Goal: Task Accomplishment & Management: Manage account settings

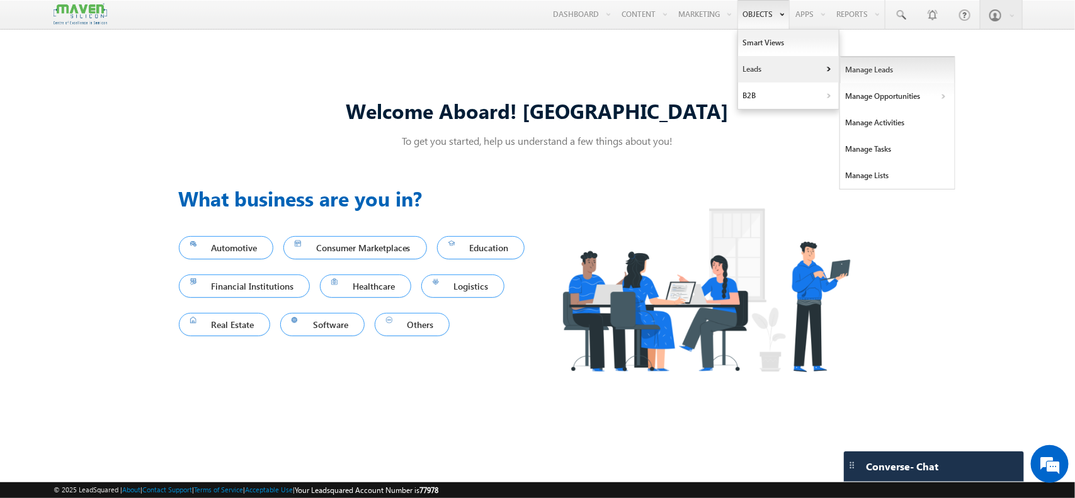
click at [878, 68] on link "Manage Leads" at bounding box center [897, 70] width 115 height 26
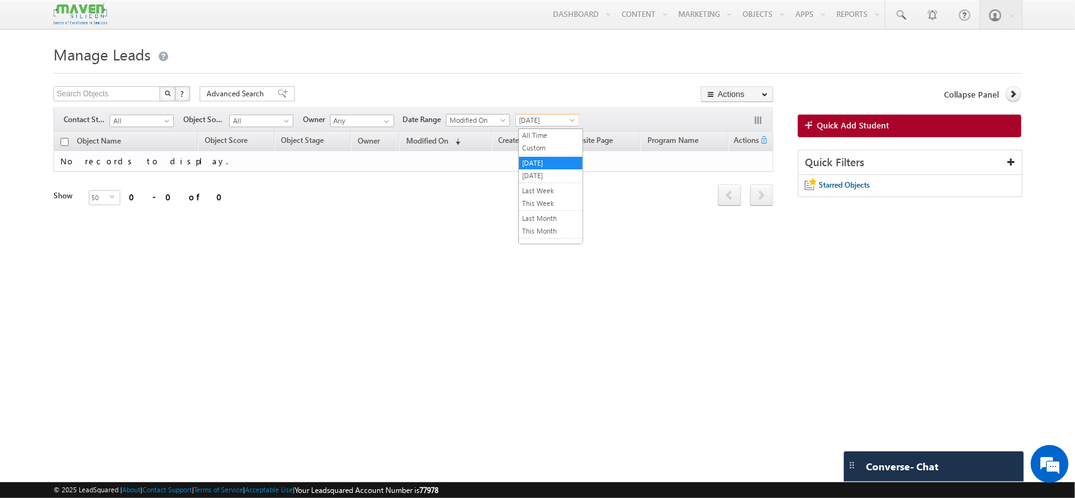
click at [540, 117] on span "[DATE]" at bounding box center [546, 120] width 60 height 11
click at [550, 177] on link "[DATE]" at bounding box center [551, 175] width 64 height 11
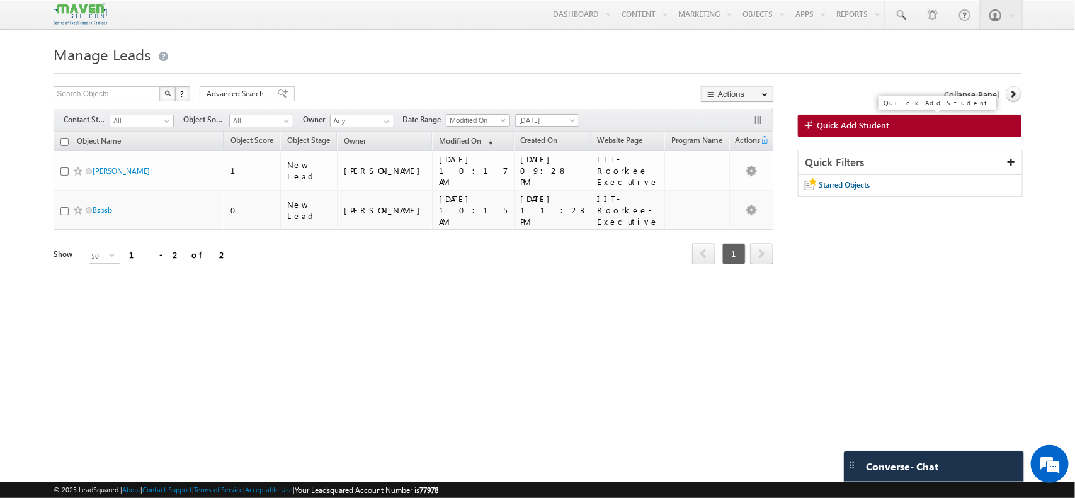
click at [848, 130] on span "Quick Add Student" at bounding box center [853, 125] width 72 height 11
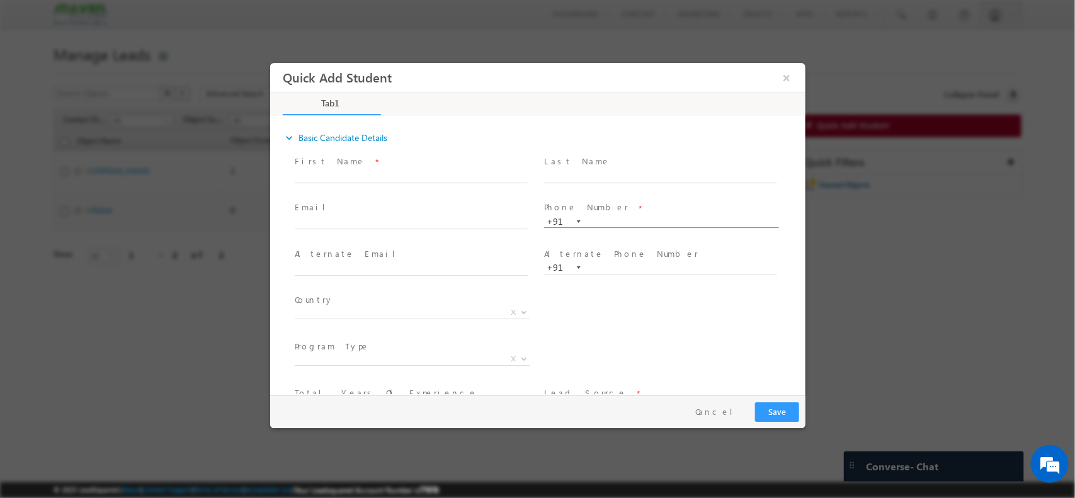
click at [600, 217] on input "text" at bounding box center [659, 221] width 233 height 13
click at [601, 222] on input "+91 91489 06502" at bounding box center [659, 221] width 233 height 13
click at [613, 218] on input "91489 06502" at bounding box center [659, 221] width 233 height 13
click at [591, 219] on input "9148906502" at bounding box center [659, 221] width 233 height 13
click at [655, 216] on input "9148906502" at bounding box center [659, 221] width 233 height 13
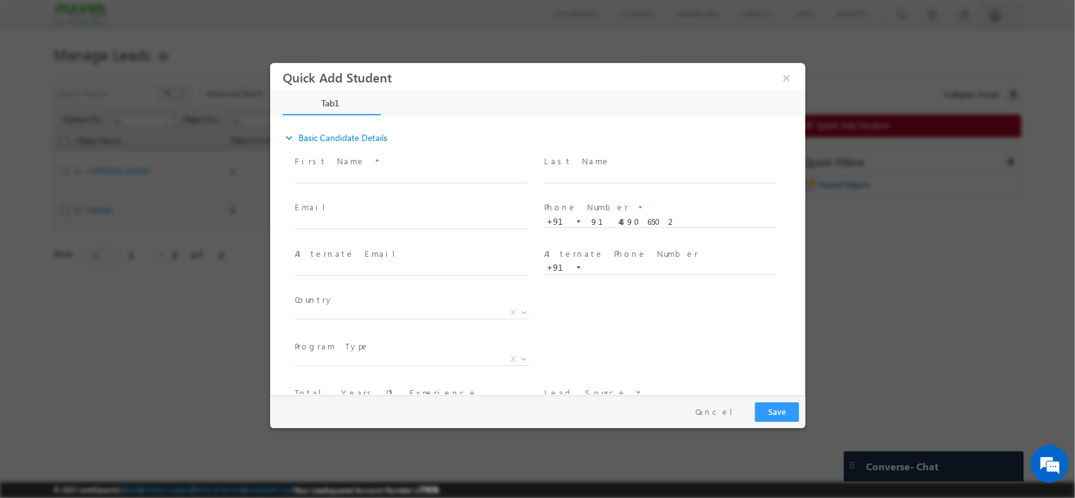
type input "9148906502"
click at [392, 170] on input "text" at bounding box center [410, 176] width 233 height 13
click at [686, 319] on div "Country * Afghanistan Albania Algeria Andorra Angola Antigua and Barbuda Argent…" at bounding box center [548, 314] width 513 height 47
click at [784, 81] on button "×" at bounding box center [785, 76] width 21 height 23
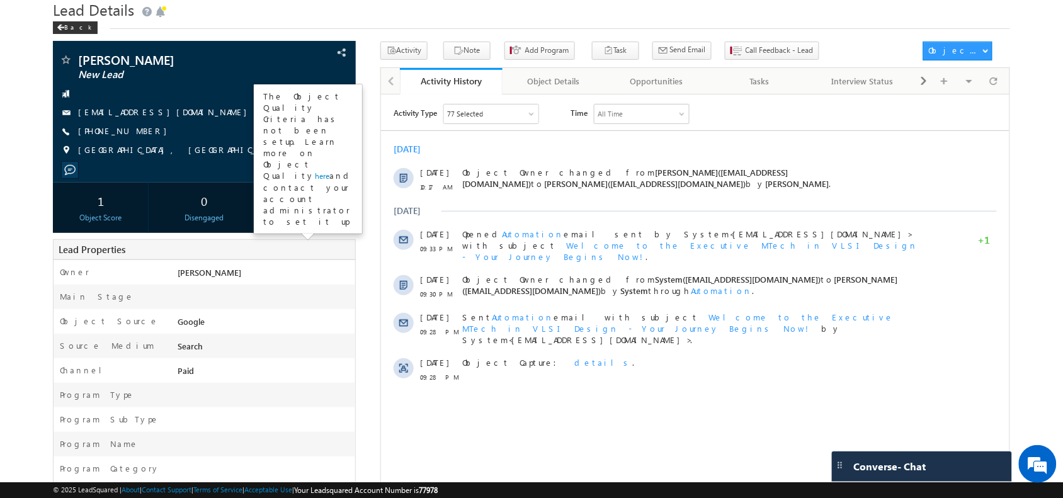
scroll to position [35, 0]
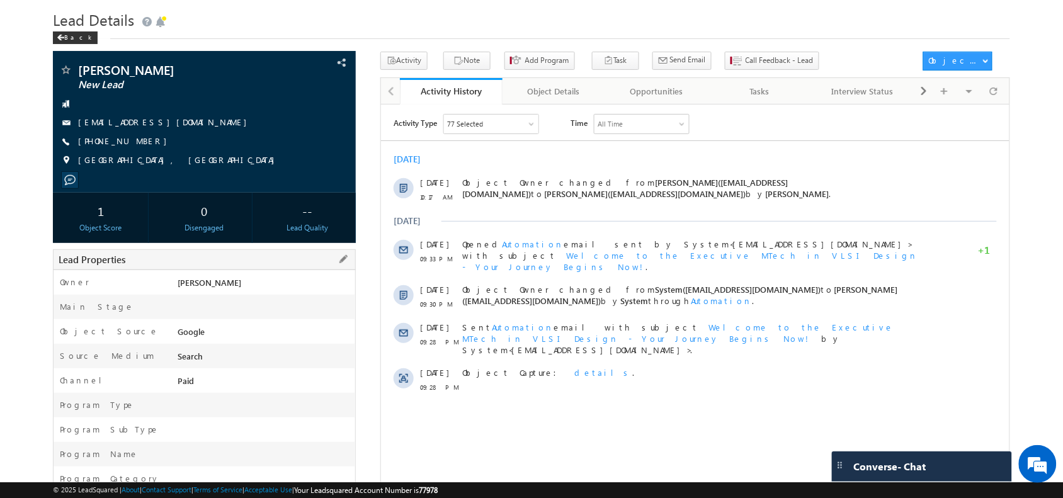
click at [342, 250] on div "Lead Properties" at bounding box center [204, 259] width 302 height 21
click at [351, 264] on div "Lead Properties" at bounding box center [204, 259] width 302 height 21
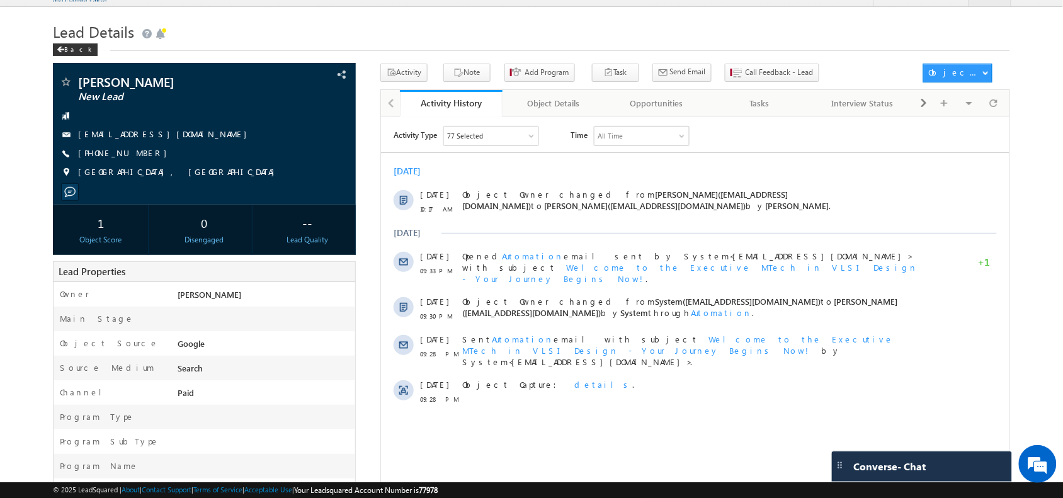
scroll to position [0, 0]
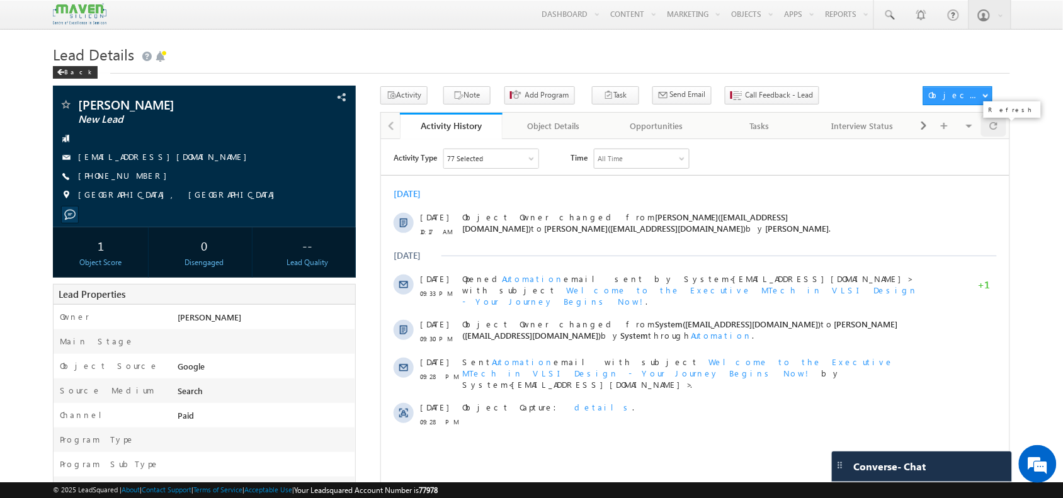
click at [1001, 132] on div at bounding box center [993, 126] width 25 height 22
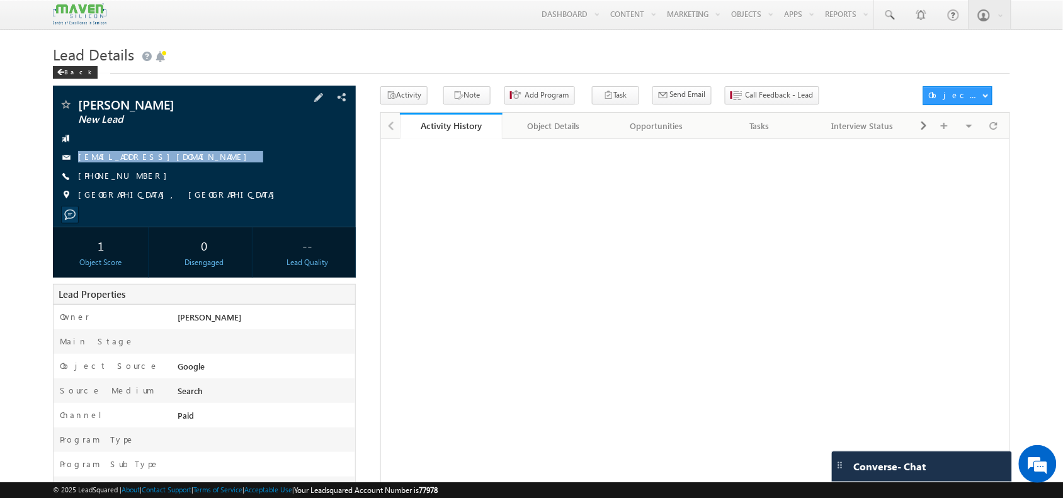
drag, startPoint x: 221, startPoint y: 153, endPoint x: 213, endPoint y: 177, distance: 25.3
click at [213, 177] on div "Adwait singh New Lead im.adwaitsinghrajput@gmail.com +91-8401306173" at bounding box center [204, 153] width 290 height 110
copy div "[EMAIL_ADDRESS][DOMAIN_NAME]"
click at [268, 203] on div "Adwait singh New Lead im.adwaitsinghrajput@gmail.com +91-8401306173" at bounding box center [204, 153] width 290 height 110
drag, startPoint x: 210, startPoint y: 165, endPoint x: 137, endPoint y: 135, distance: 78.8
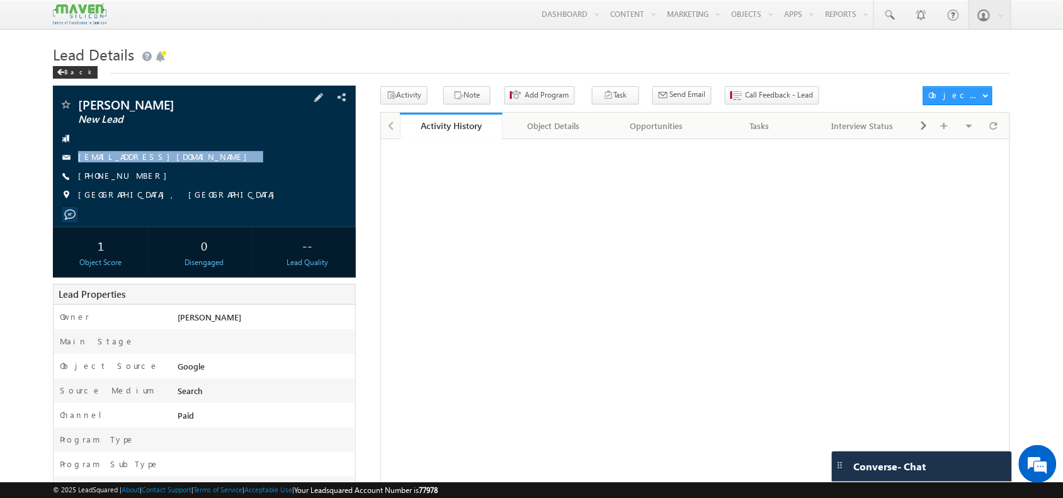
click at [137, 135] on div "Adwait singh New Lead im.adwaitsinghrajput@gmail.com +91-8401306173" at bounding box center [204, 153] width 290 height 110
click at [565, 139] on link "Object Details" at bounding box center [553, 126] width 103 height 26
click at [473, 127] on div "Activity History" at bounding box center [451, 125] width 82 height 15
click at [990, 127] on span at bounding box center [994, 126] width 8 height 22
click at [140, 180] on div "[PHONE_NUMBER]" at bounding box center [204, 176] width 290 height 13
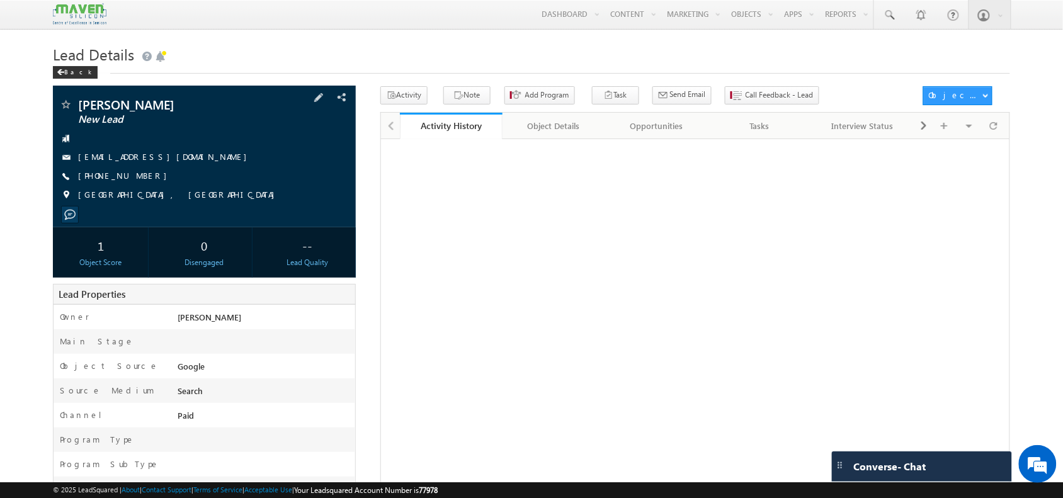
copy div "[PHONE_NUMBER]"
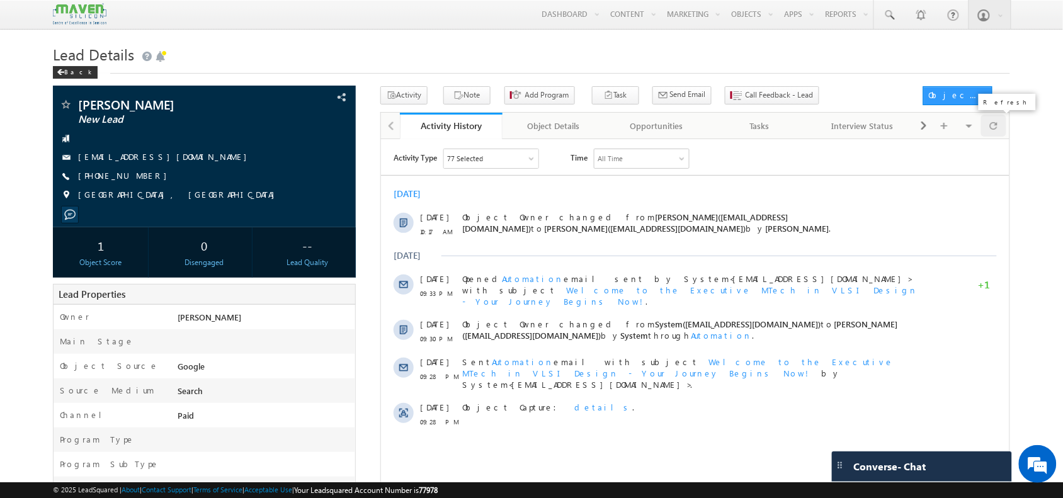
click at [990, 127] on span at bounding box center [994, 126] width 8 height 22
click at [995, 133] on span at bounding box center [994, 126] width 8 height 22
click at [475, 104] on button "Note" at bounding box center [466, 95] width 47 height 18
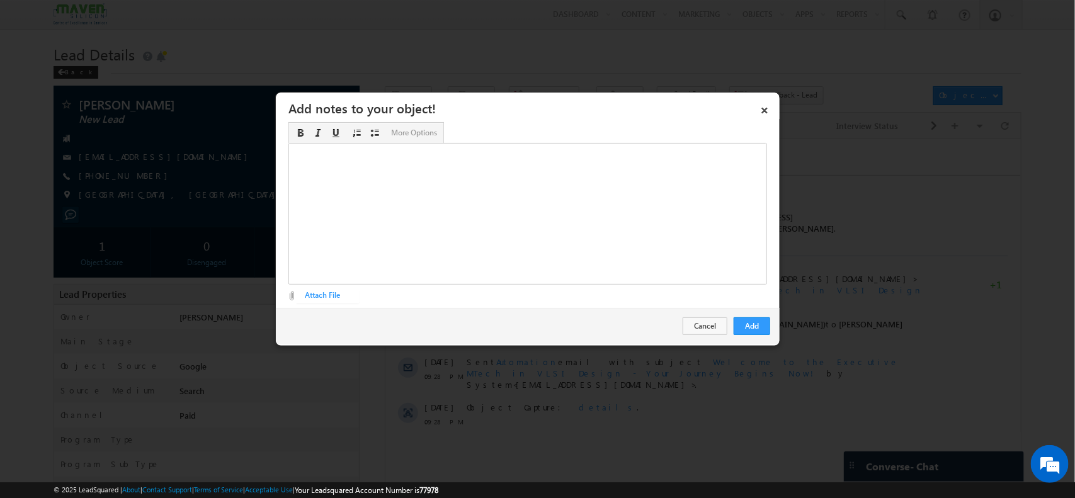
click at [580, 186] on div "Rich Text Editor, Description-inline-editor-div" at bounding box center [527, 214] width 479 height 142
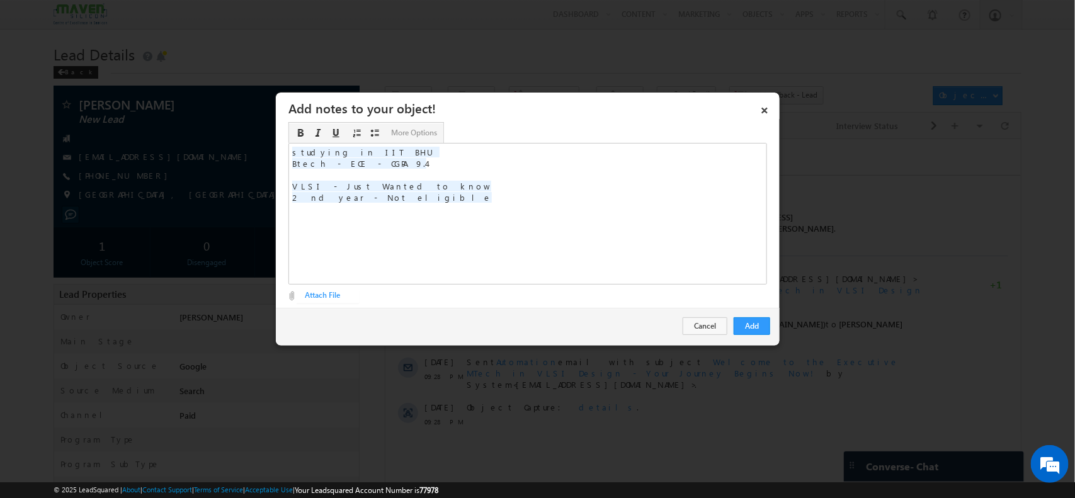
click at [353, 173] on div "studying in IIT BHU Btech - ECE - CGPA 9.4 VLSI - Just Wanted to know 2 nd year…" at bounding box center [527, 214] width 479 height 142
click at [381, 171] on div "studying in IIT BHU Btech - ECE - CGPA 9.4 VLSI - Just Wanted to know 2 nd year…" at bounding box center [527, 214] width 479 height 142
click at [381, 166] on div "studying in IIT BHU Btech - ECE - CGPA 9.4 VLSI - Just Wanted to know 2 nd year…" at bounding box center [527, 214] width 479 height 142
click at [366, 145] on div "studying in IIT BHU Btech - ECE - CGPA VLSI - Just Wanted to know 2 nd year - N…" at bounding box center [527, 214] width 479 height 142
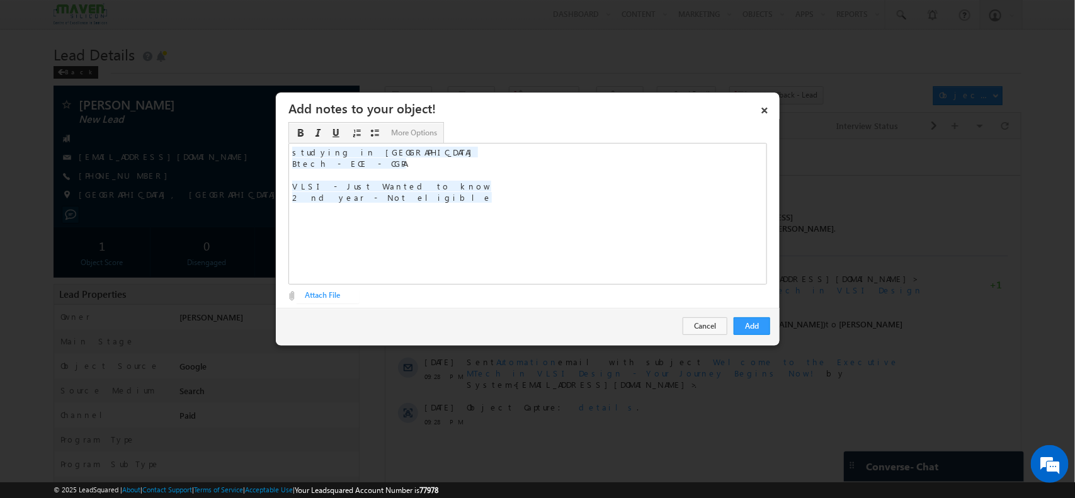
click at [298, 201] on span "2 nd year - Not eligible" at bounding box center [392, 197] width 200 height 11
click at [455, 197] on div "studying in Gujarat Btech - ECE - CGPA VLSI - Just Wanted to know 3rd year - No…" at bounding box center [527, 214] width 479 height 142
click at [382, 165] on div "studying in Gujarat Btech - ECE - CGPA VLSI - Just Wanted to know 3rd year - he…" at bounding box center [527, 214] width 479 height 142
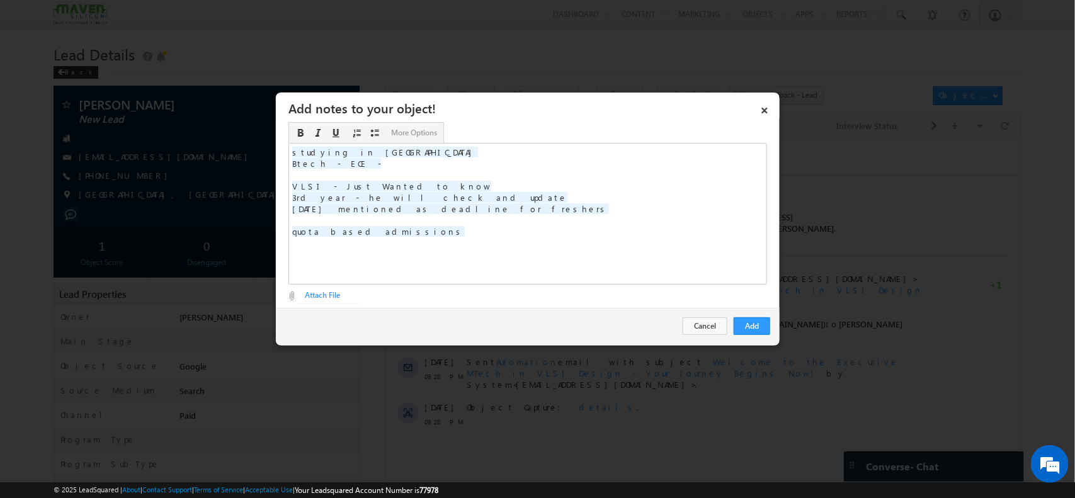
click at [301, 196] on span "3rd year - he will check and update Oct 5 mentioned as deadline for freshers qu…" at bounding box center [450, 214] width 317 height 45
copy span "3rd"
click at [359, 167] on div "studying in Gujarat Btech - ECE - VLSI - Just Wanted to know 3rd year - he will…" at bounding box center [527, 214] width 479 height 142
click at [762, 326] on button "Add" at bounding box center [751, 326] width 37 height 18
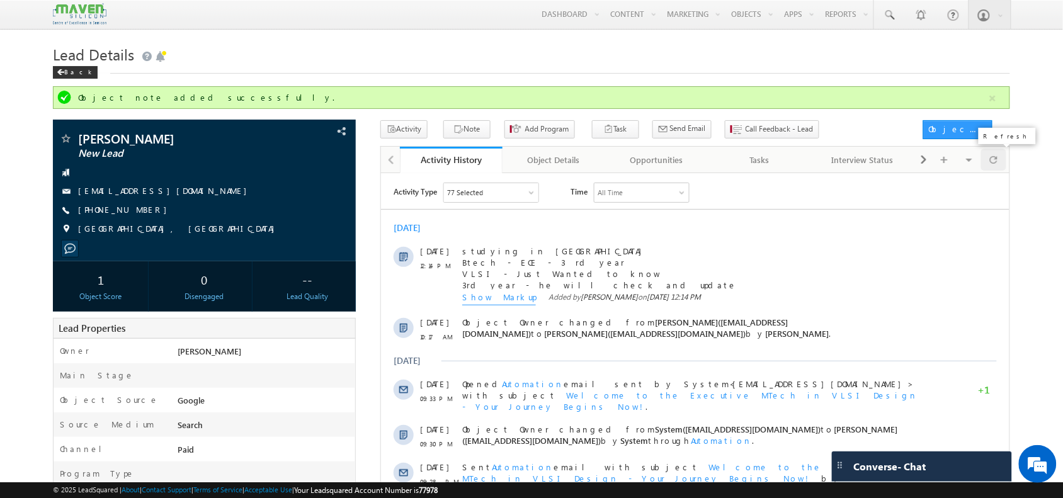
click at [996, 156] on span at bounding box center [994, 160] width 8 height 22
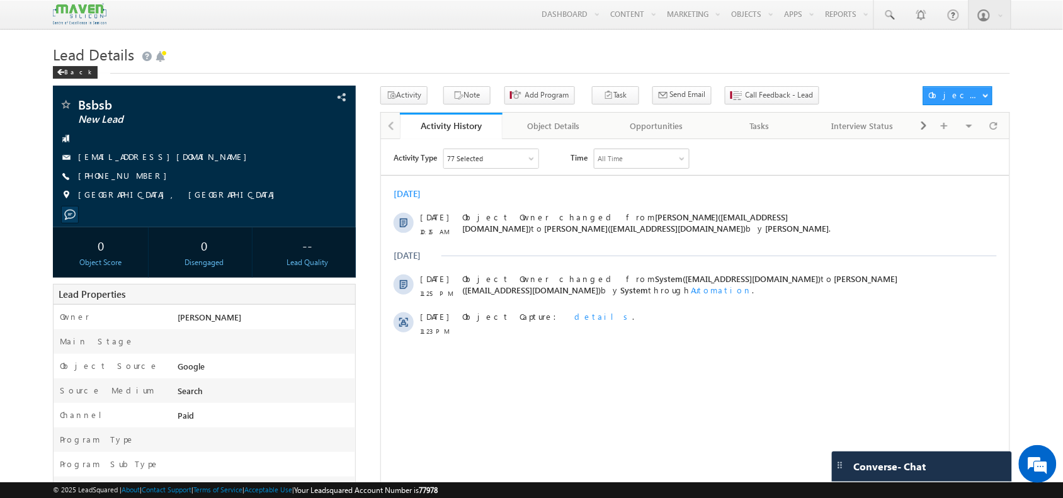
click at [740, 86] on div "Lead Details Back" at bounding box center [531, 63] width 956 height 45
click at [745, 95] on span "Call Feedback - Lead" at bounding box center [779, 94] width 68 height 11
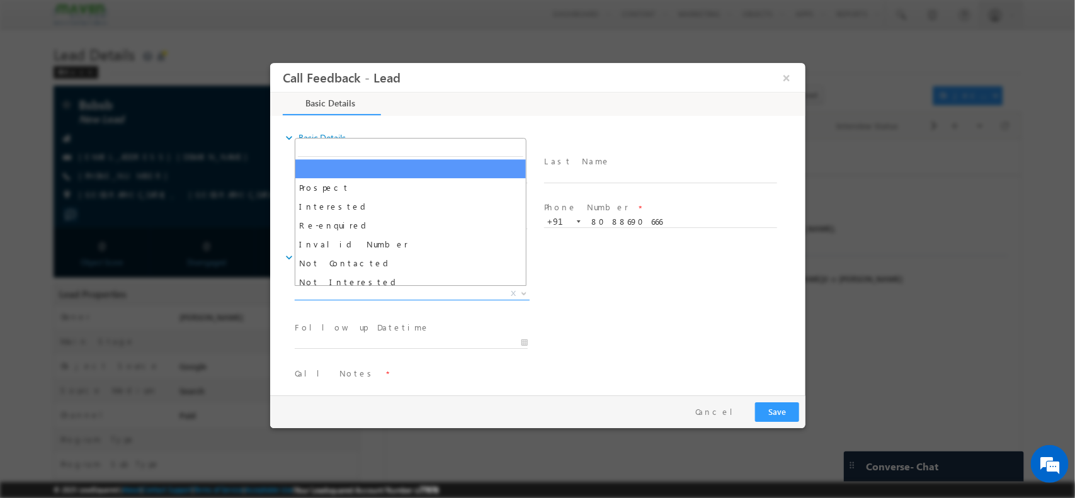
click at [456, 288] on span "X" at bounding box center [411, 293] width 235 height 13
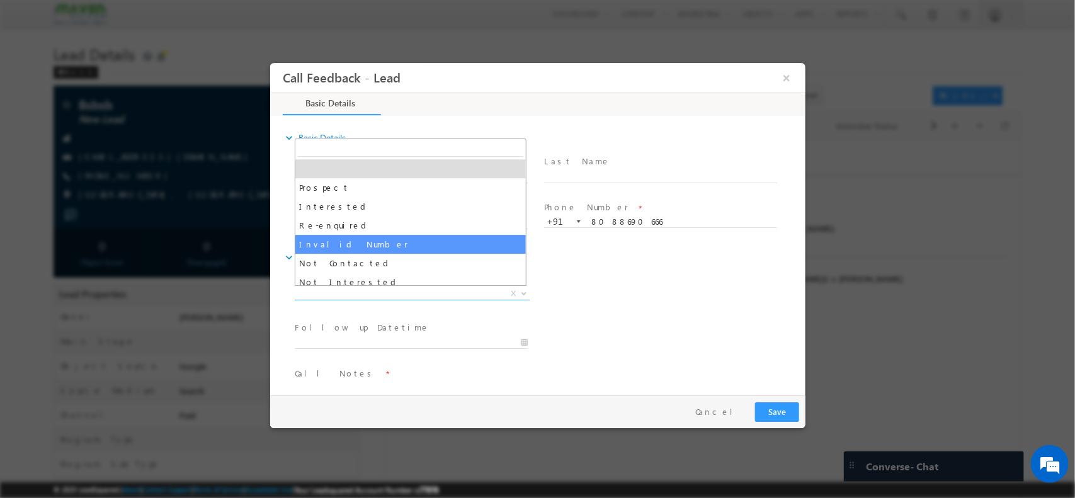
select select "Invalid Number"
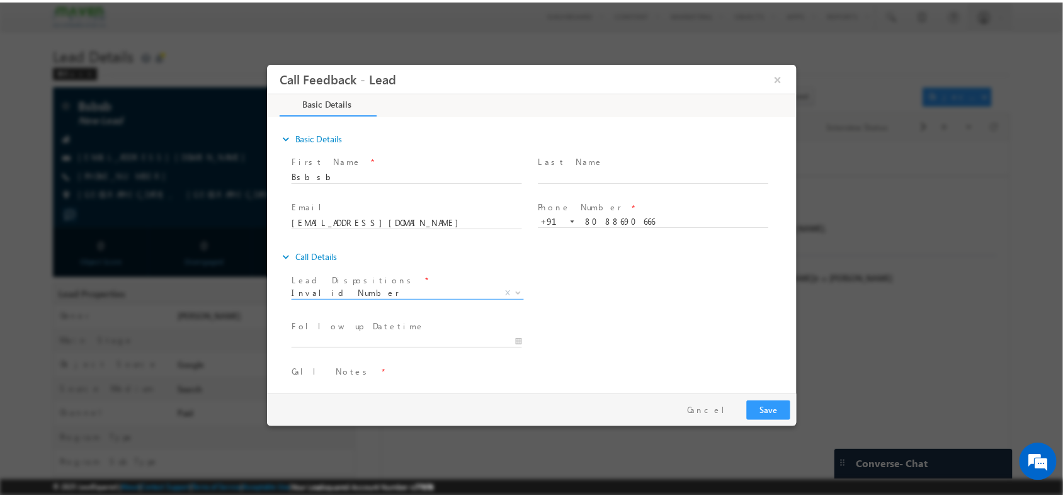
scroll to position [21, 0]
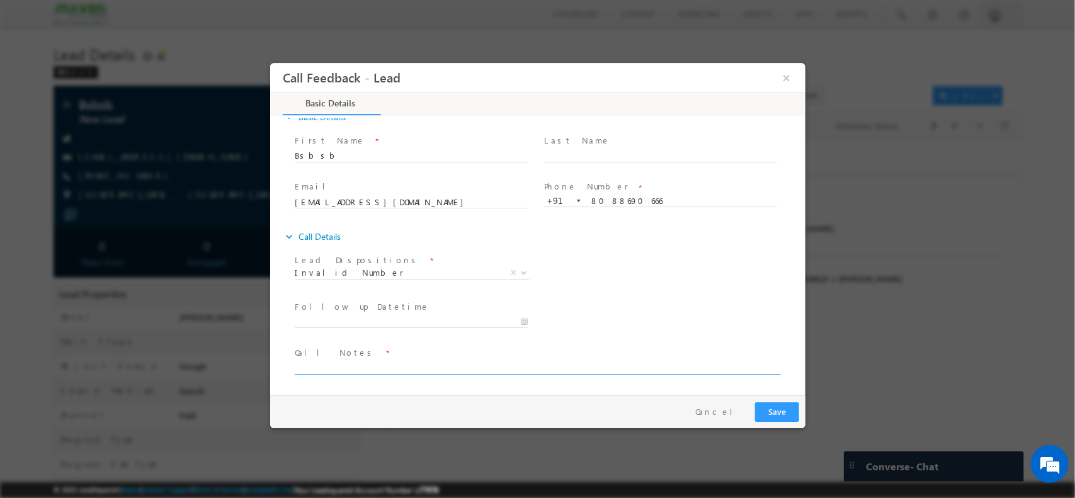
click at [378, 368] on textarea at bounding box center [536, 367] width 484 height 14
type textarea "invalidnumber"
click at [781, 415] on button "Save" at bounding box center [776, 412] width 44 height 20
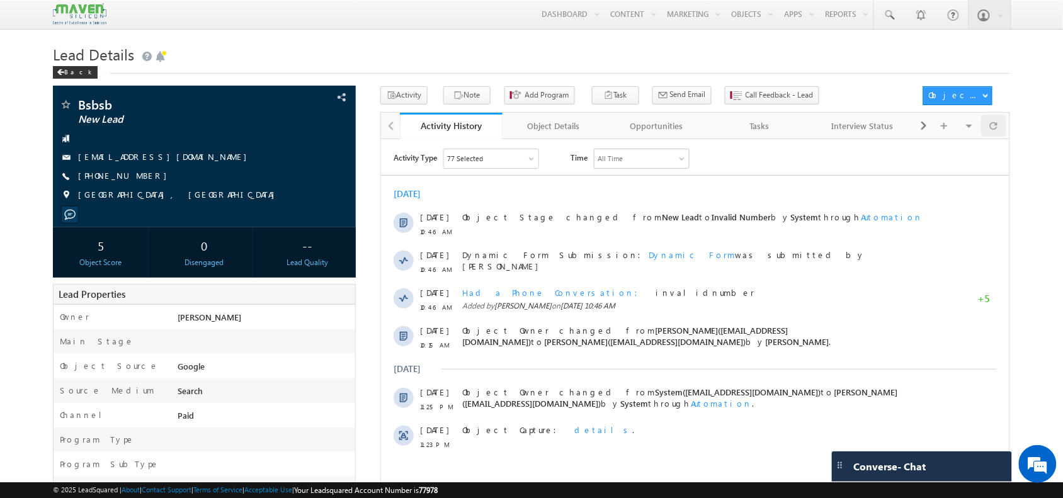
click at [999, 133] on div at bounding box center [993, 126] width 25 height 22
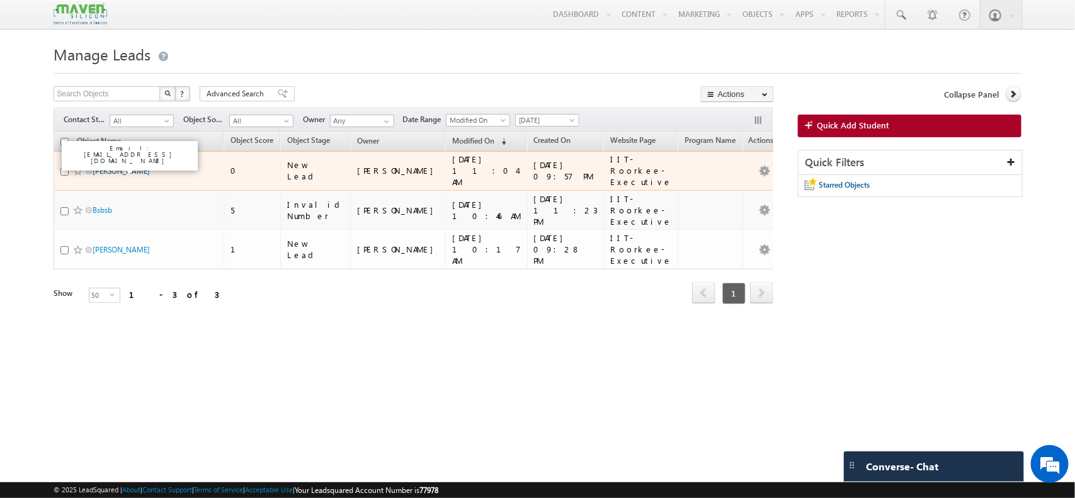
click at [125, 166] on link "[PERSON_NAME]" at bounding box center [121, 170] width 57 height 9
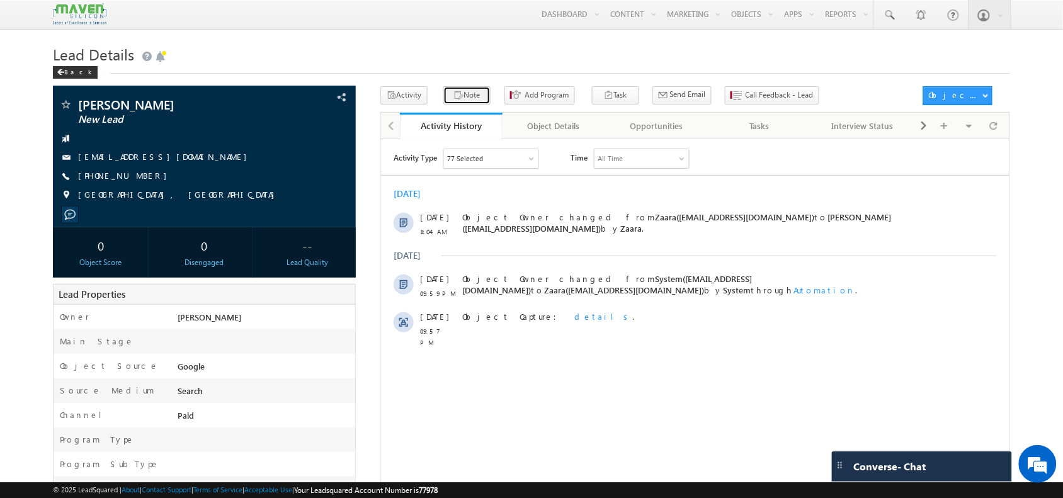
click at [468, 89] on button "Note" at bounding box center [466, 95] width 47 height 18
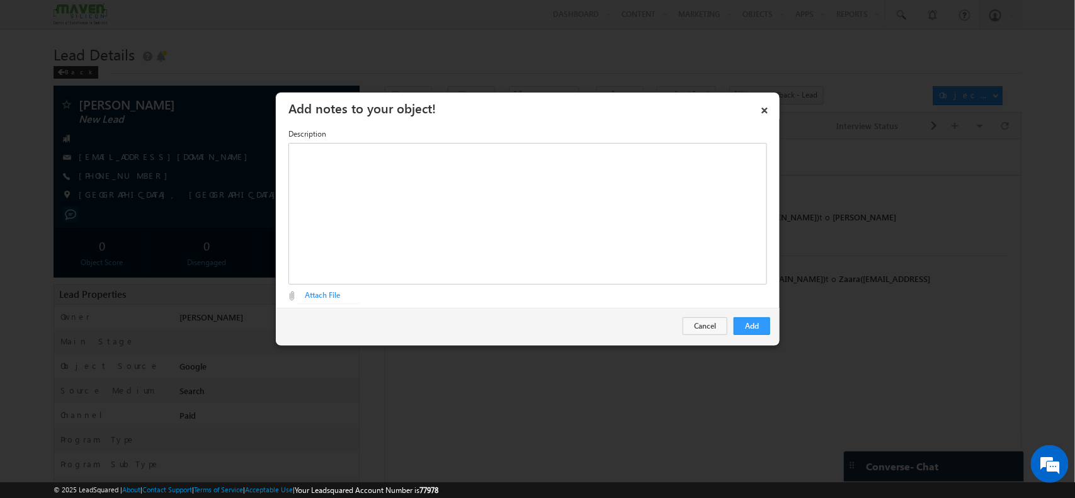
click at [659, 315] on div "Add Cancel" at bounding box center [528, 326] width 504 height 37
click at [628, 221] on div "Rich Text Editor, Description-inline-editor-div" at bounding box center [527, 214] width 479 height 142
click at [753, 326] on button "Add" at bounding box center [751, 326] width 37 height 18
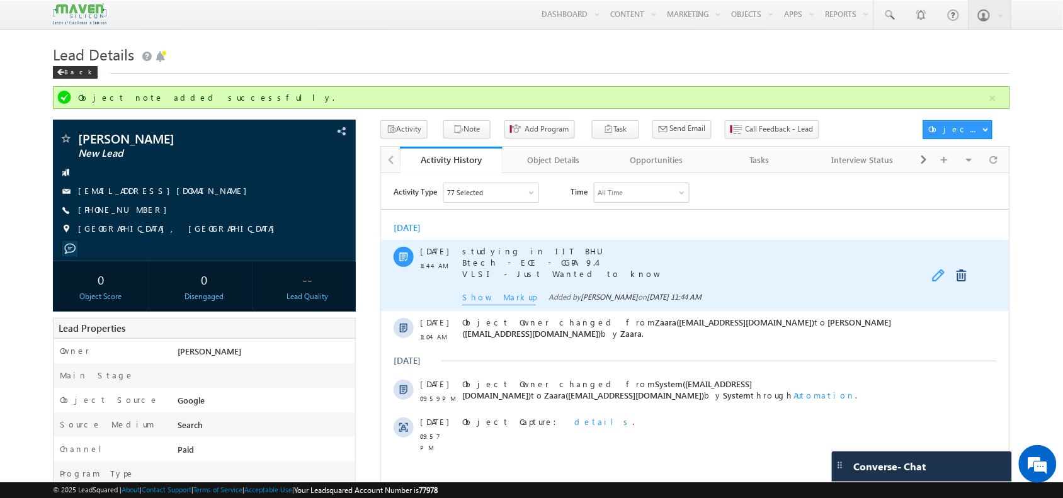
click at [932, 276] on link at bounding box center [938, 275] width 15 height 13
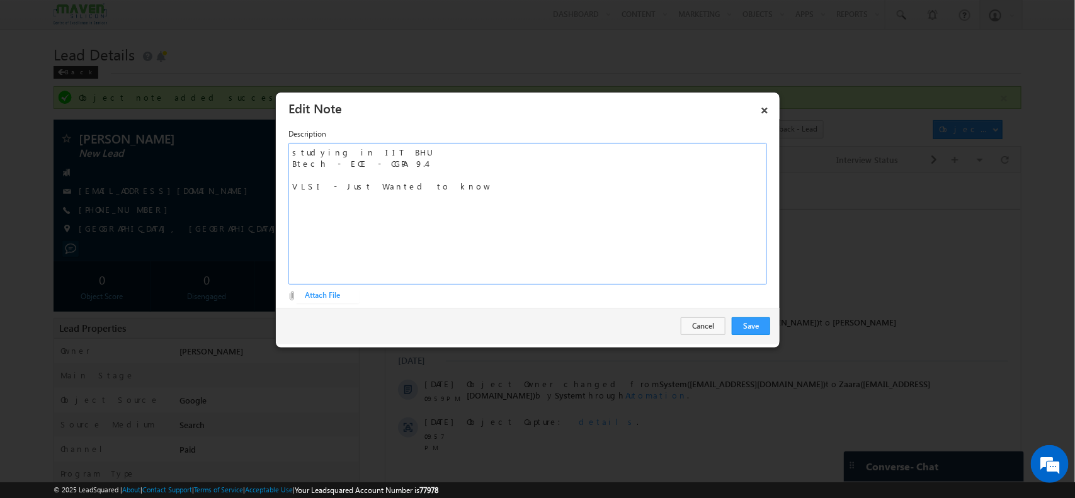
click at [465, 212] on div "studying in IIT BHU Btech - ECE - CGPA 9.4 VLSI - Just Wanted to know" at bounding box center [527, 214] width 479 height 142
click at [756, 320] on button "Save" at bounding box center [751, 326] width 38 height 18
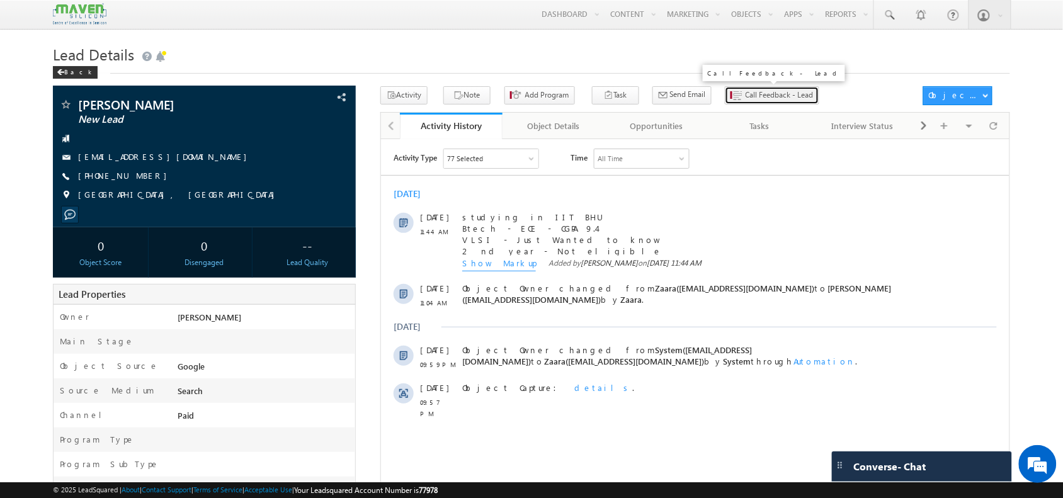
click at [745, 99] on span "Call Feedback - Lead" at bounding box center [779, 94] width 68 height 11
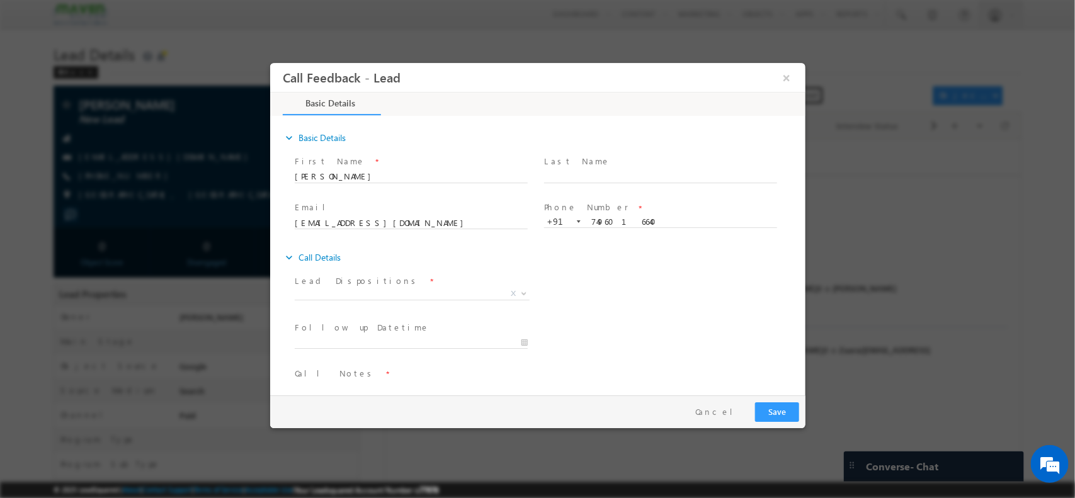
scroll to position [21, 0]
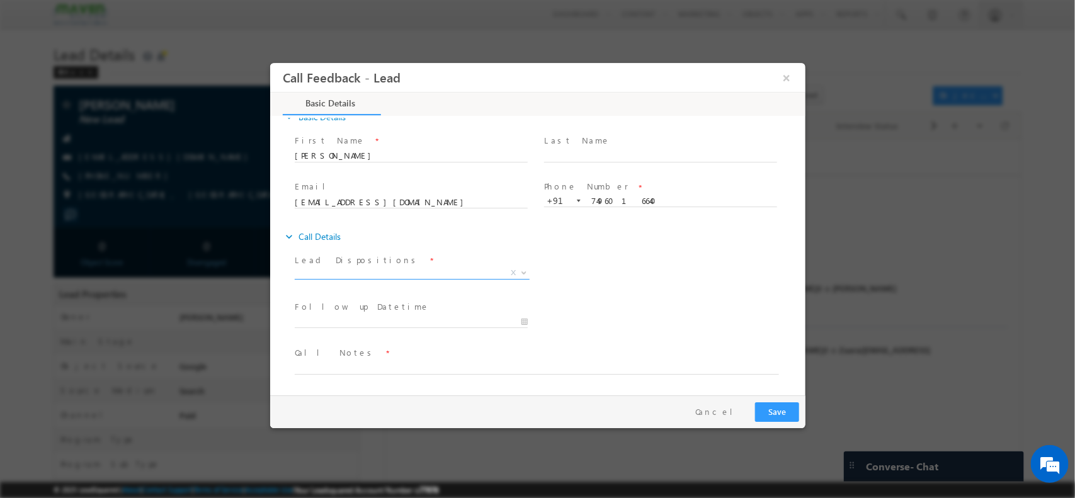
click at [358, 279] on span "X" at bounding box center [411, 275] width 235 height 13
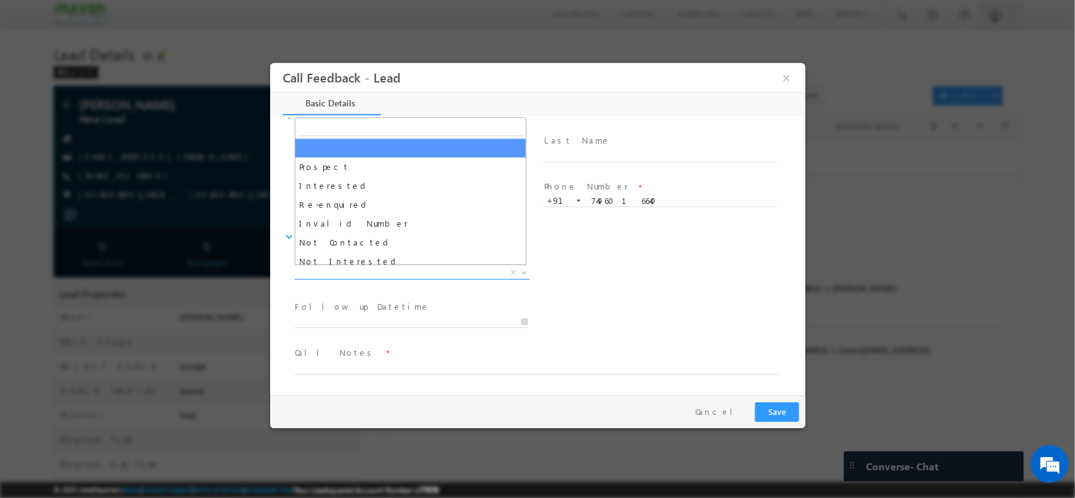
click at [370, 273] on span "X" at bounding box center [411, 272] width 235 height 13
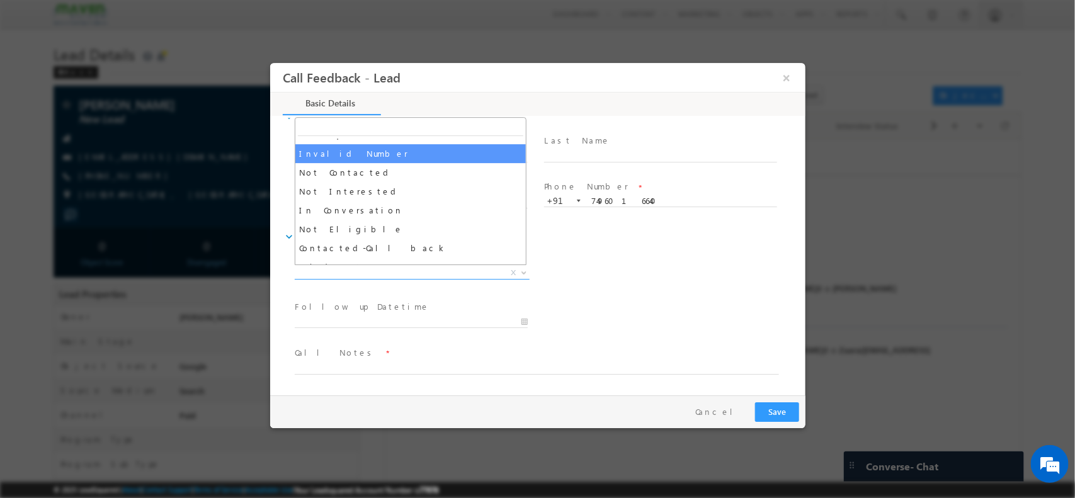
scroll to position [71, 0]
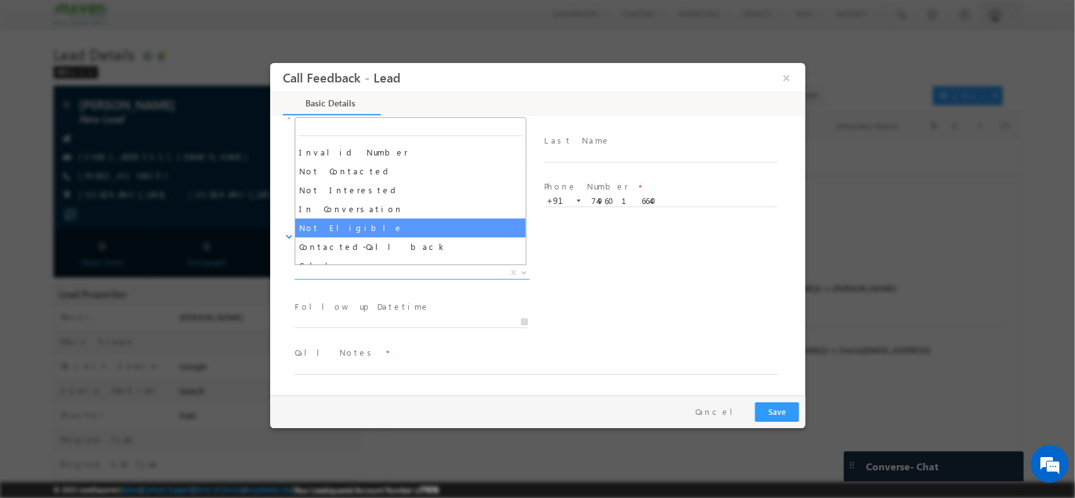
select select "Not Eligible"
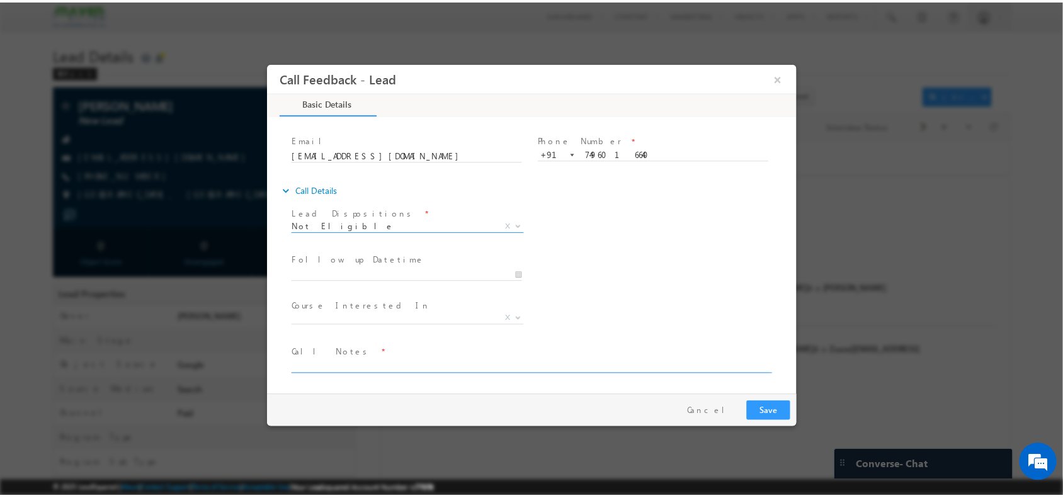
scroll to position [0, 0]
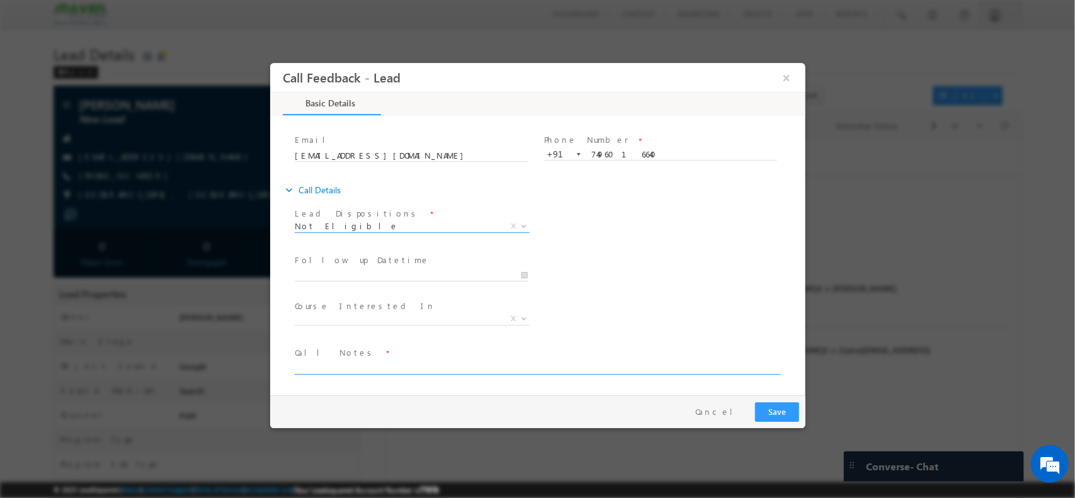
click at [327, 371] on textarea at bounding box center [536, 367] width 484 height 14
type textarea "Not eligible"
click at [784, 412] on button "Save" at bounding box center [776, 412] width 44 height 20
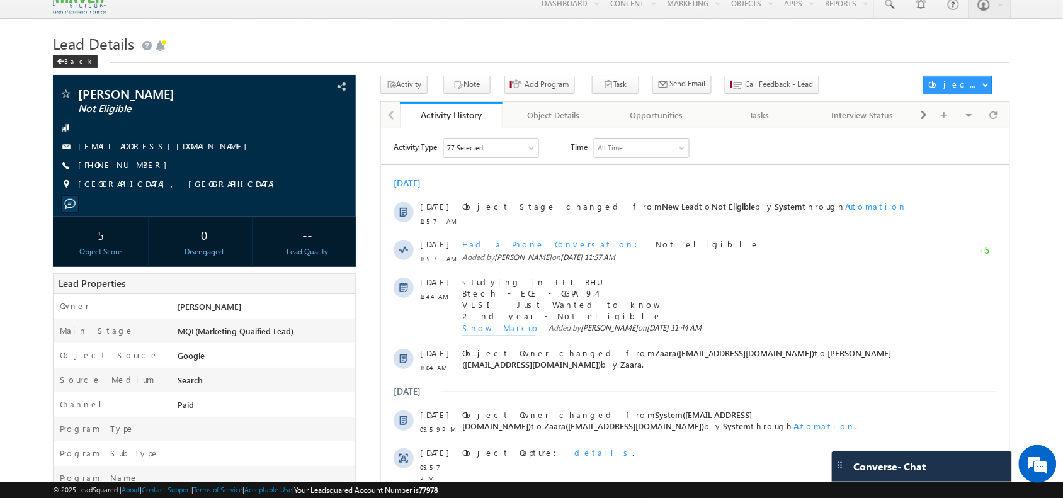
scroll to position [11, 0]
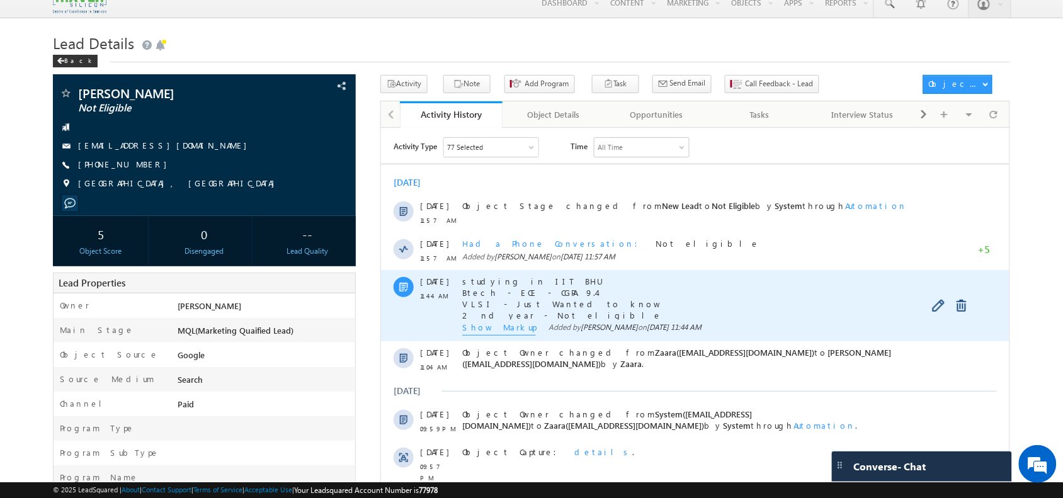
click at [502, 332] on span "Show Markup" at bounding box center [499, 328] width 74 height 14
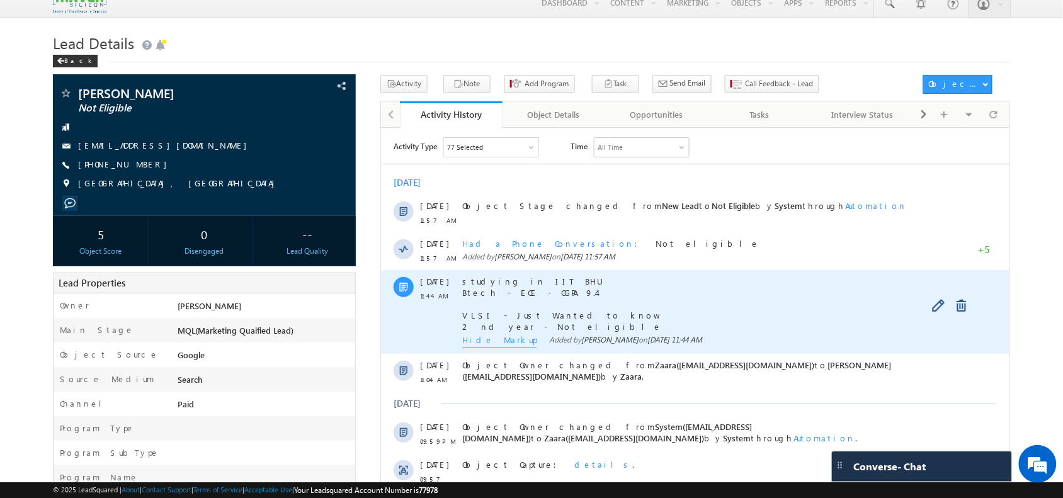
drag, startPoint x: 559, startPoint y: 331, endPoint x: 462, endPoint y: 286, distance: 107.3
click at [462, 286] on span at bounding box center [693, 303] width 462 height 57
click at [563, 322] on span at bounding box center [693, 303] width 462 height 57
drag, startPoint x: 558, startPoint y: 327, endPoint x: 460, endPoint y: 283, distance: 107.9
click at [460, 283] on div "29 Sep 11:44 AM studying in IIT BHU Btech - ECE - CGPA 9.4 VLSI - Just Wanted t…" at bounding box center [694, 311] width 628 height 84
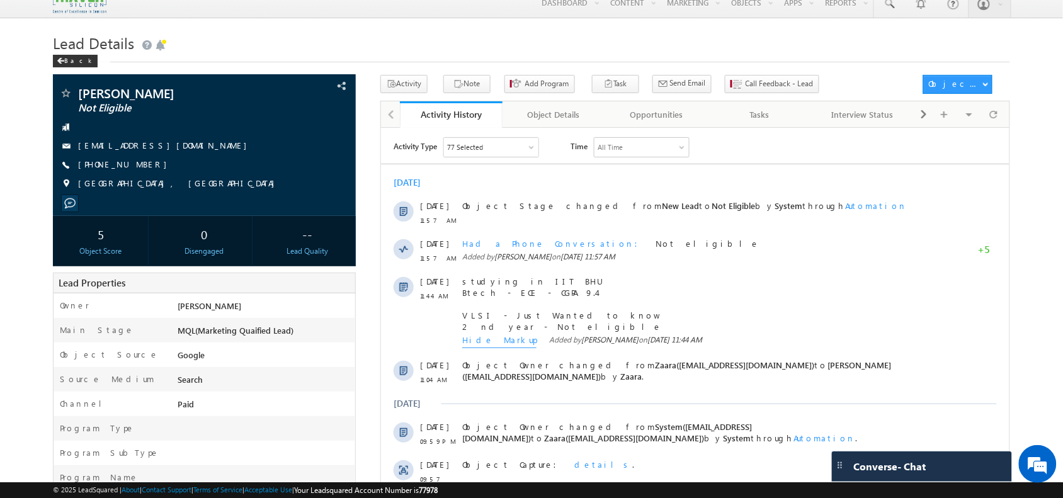
click at [294, 41] on h1 "Lead Details" at bounding box center [531, 42] width 956 height 25
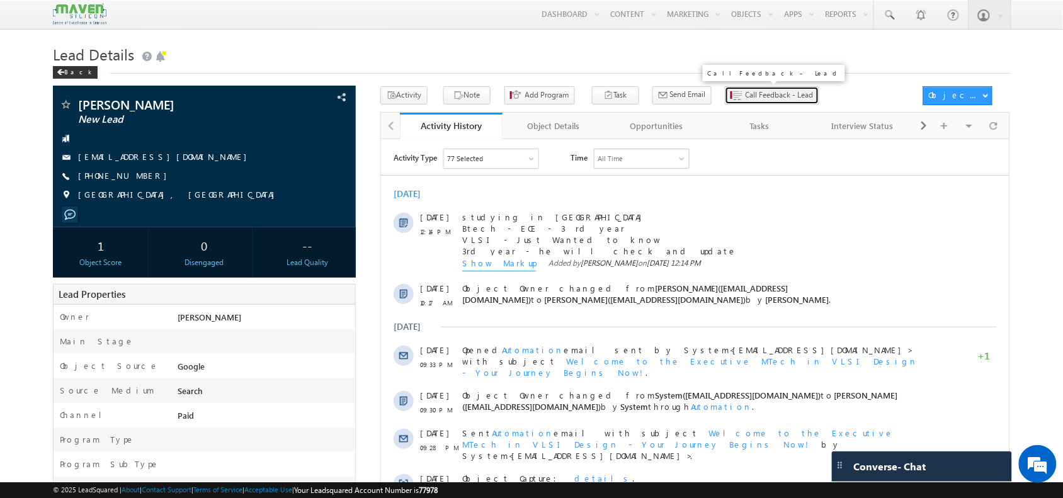
click at [745, 95] on span "Call Feedback - Lead" at bounding box center [779, 94] width 68 height 11
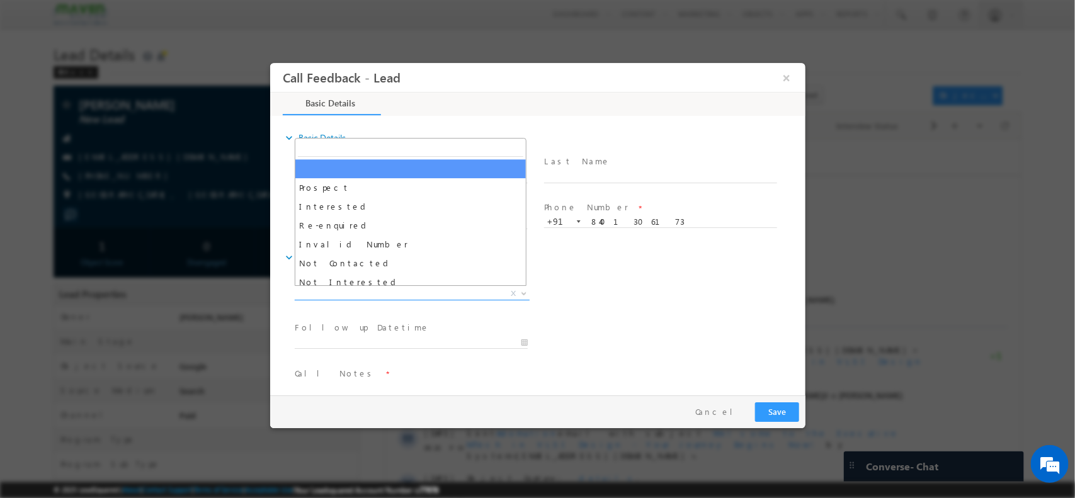
click at [434, 292] on span "X" at bounding box center [411, 293] width 235 height 13
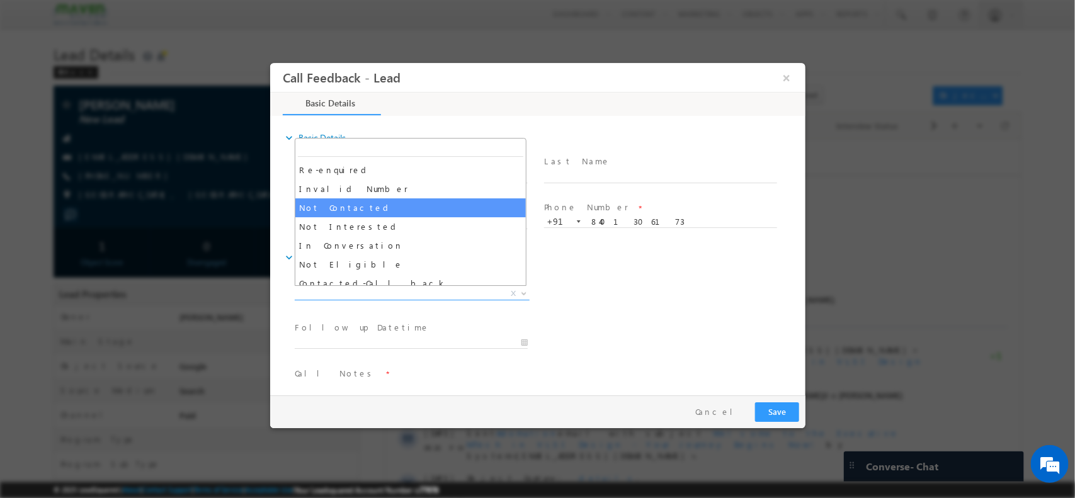
scroll to position [57, 0]
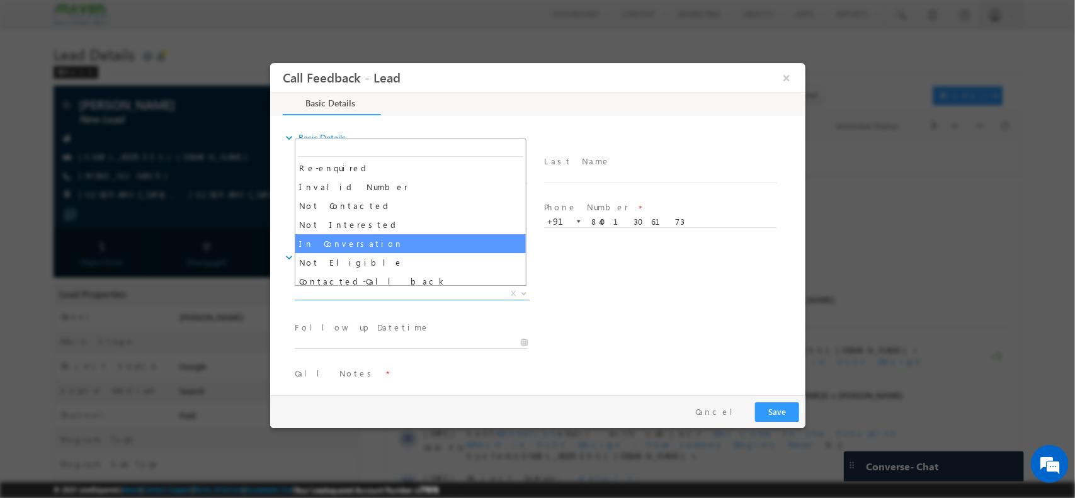
select select "In Conversation"
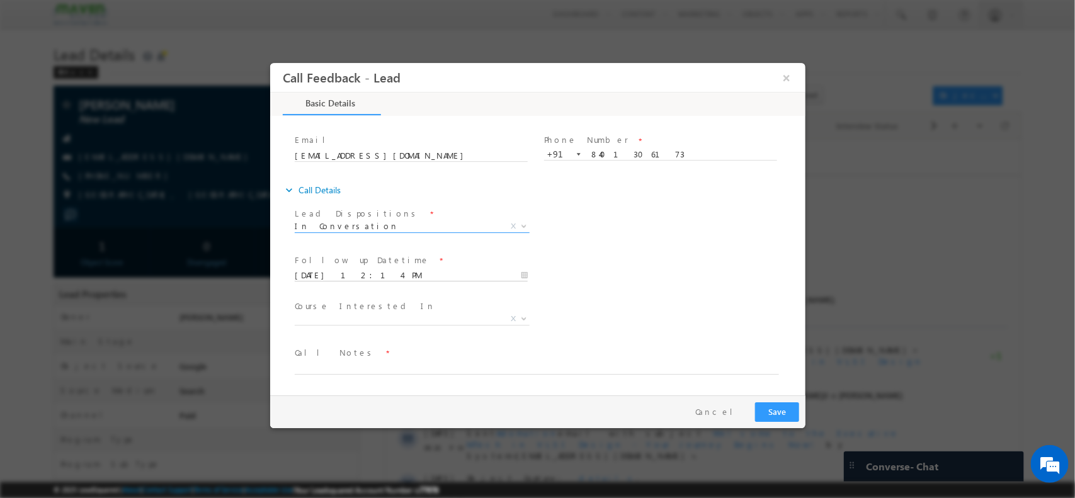
scroll to position [0, 0]
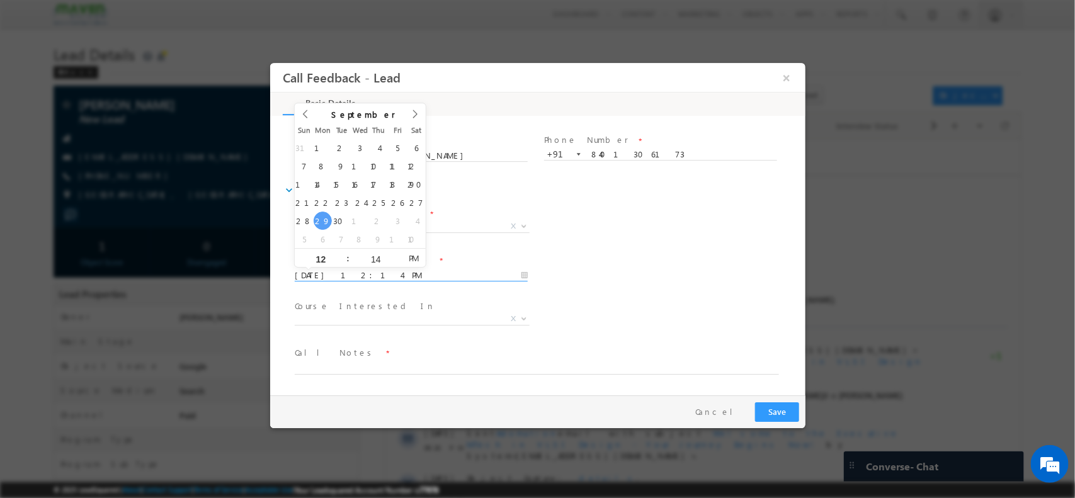
click at [422, 273] on input "[DATE] 12:14 PM" at bounding box center [410, 275] width 233 height 13
type input "03/10/2025 12:13 PM"
type input "13"
click at [396, 264] on span at bounding box center [396, 262] width 9 height 9
type input "03/10/2025 12:12 PM"
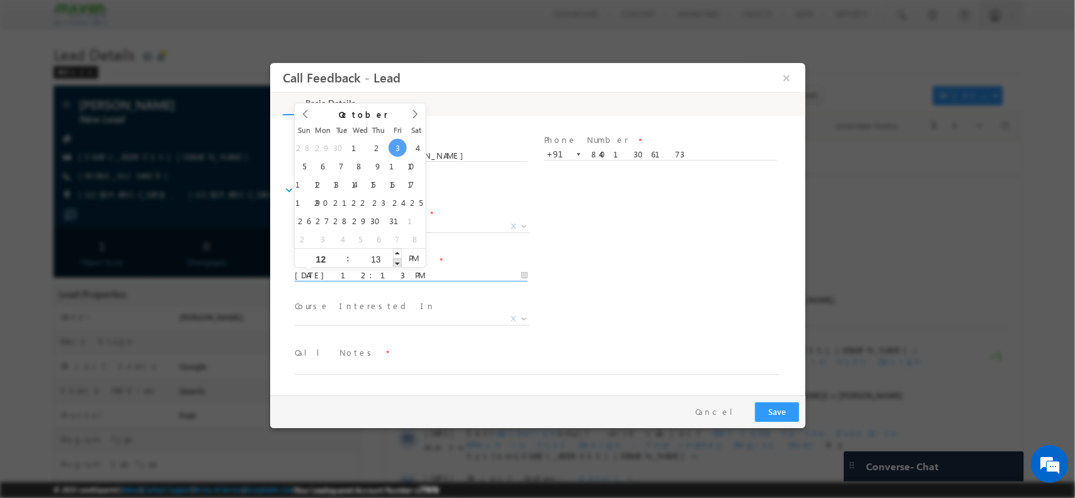
type input "12"
click at [396, 264] on span at bounding box center [396, 262] width 9 height 9
type input "03/10/2025 12:11 PM"
type input "11"
click at [396, 264] on span at bounding box center [396, 262] width 9 height 9
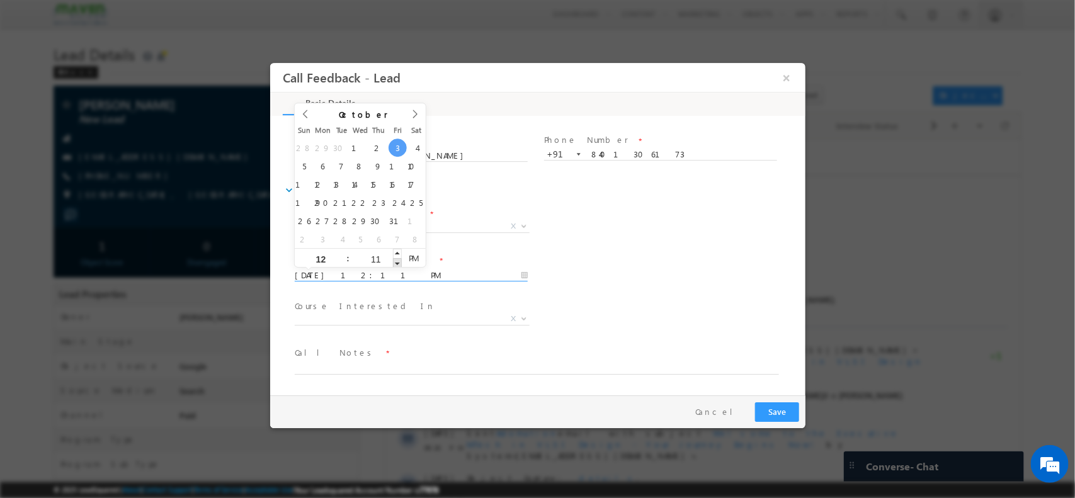
type input "03/10/2025 12:10 PM"
type input "10"
click at [396, 264] on span at bounding box center [396, 262] width 9 height 9
type input "03/10/2025 12:09 PM"
type input "09"
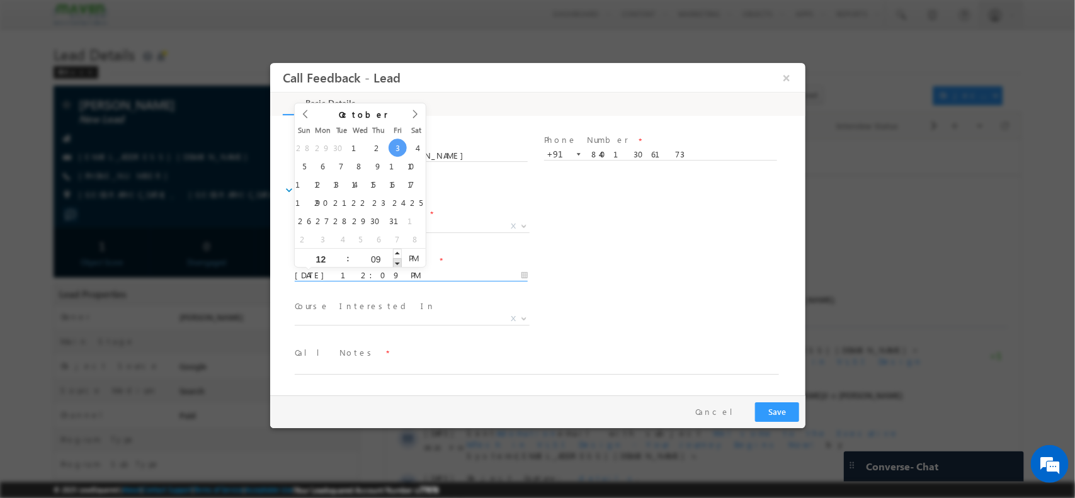
click at [396, 264] on span at bounding box center [396, 262] width 9 height 9
type input "03/10/2025 12:08 PM"
type input "08"
click at [396, 264] on span at bounding box center [396, 262] width 9 height 9
type input "03/10/2025 12:07 PM"
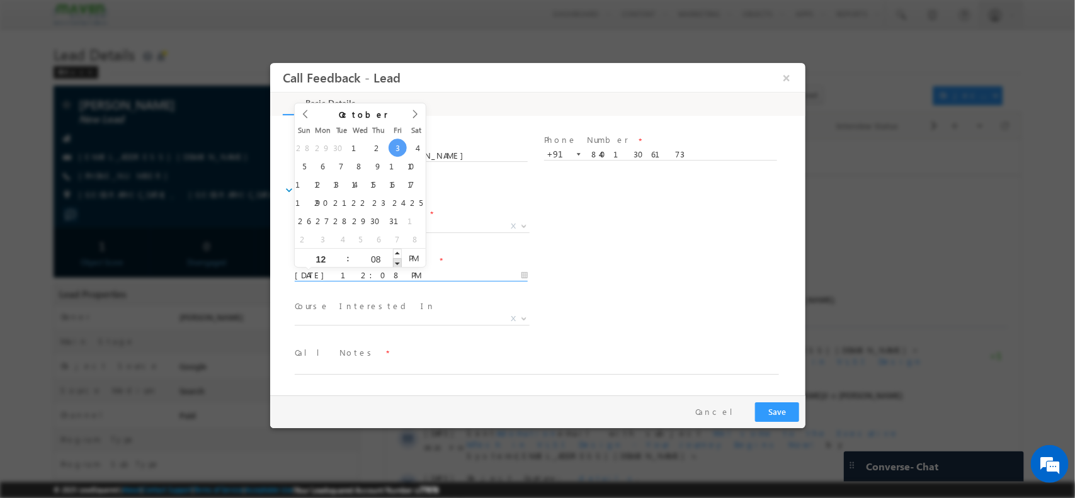
type input "07"
click at [396, 264] on span at bounding box center [396, 262] width 9 height 9
type input "03/10/2025 12:06 PM"
type input "06"
click at [396, 264] on span at bounding box center [396, 262] width 9 height 9
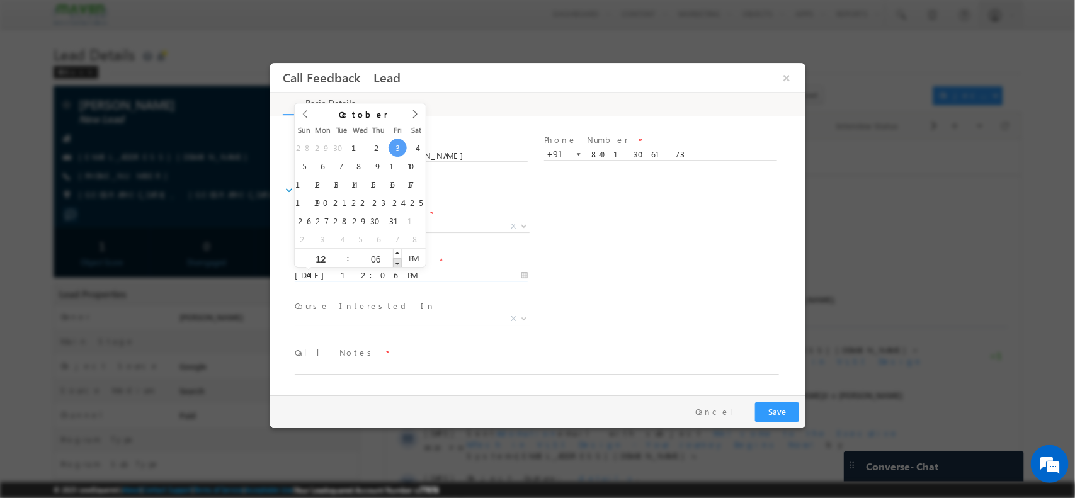
type input "03/10/2025 12:05 PM"
type input "05"
click at [396, 264] on span at bounding box center [396, 262] width 9 height 9
type input "03/10/2025 12:04 PM"
type input "04"
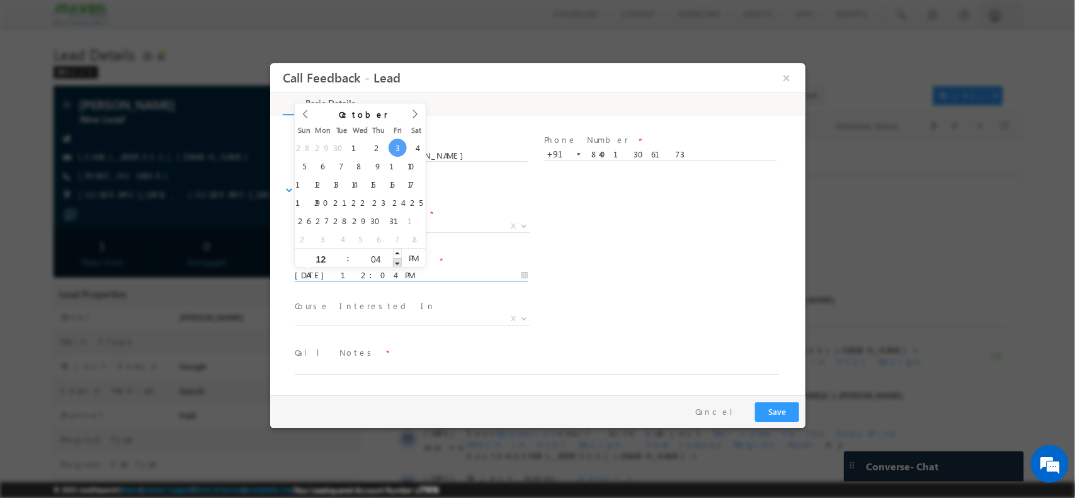
click at [396, 264] on span at bounding box center [396, 262] width 9 height 9
type input "03/10/2025 12:03 PM"
type input "03"
click at [396, 264] on span at bounding box center [396, 262] width 9 height 9
type input "03/10/2025 12:02 PM"
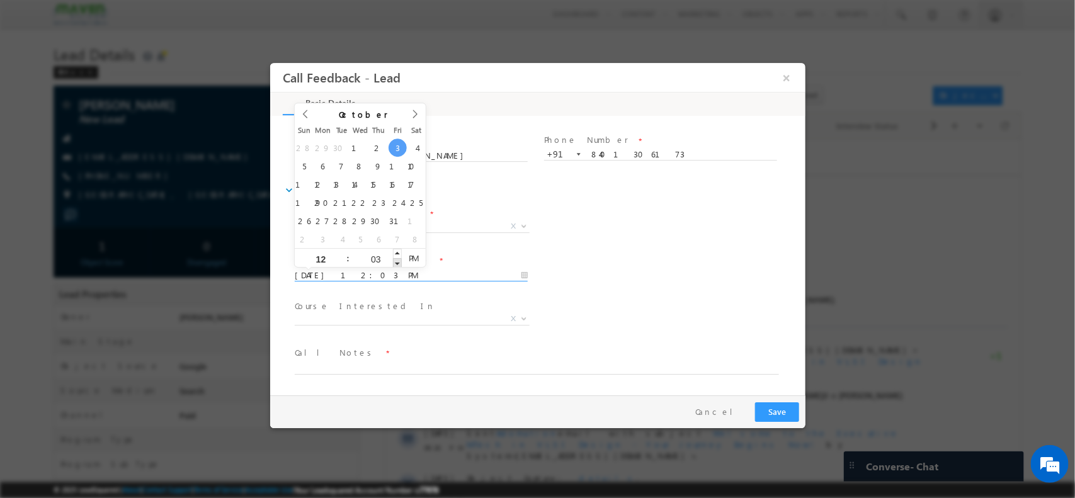
type input "02"
click at [396, 264] on span at bounding box center [396, 262] width 9 height 9
type input "03/10/2025 12:01 PM"
type input "01"
click at [396, 264] on span at bounding box center [396, 262] width 9 height 9
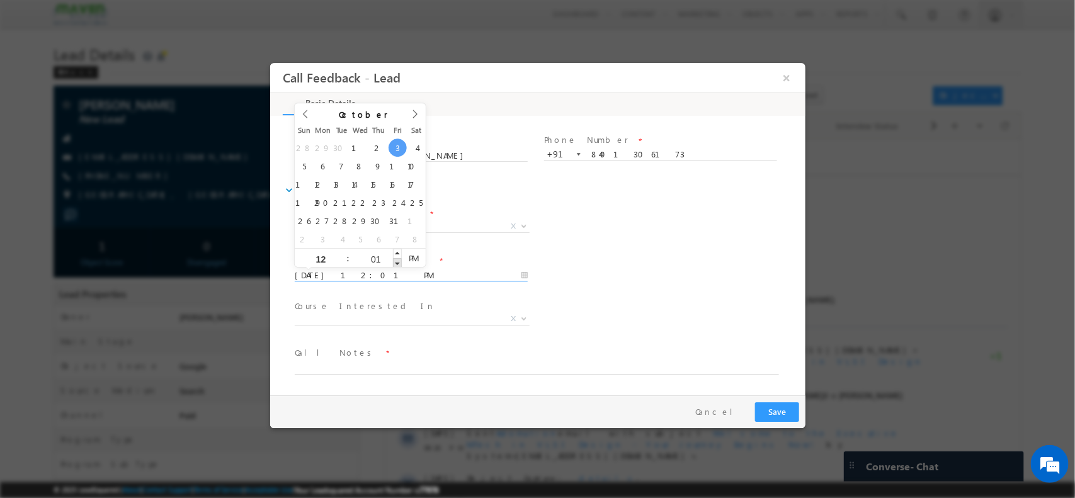
type input "03/10/2025 12:00 PM"
type input "00"
click at [396, 264] on span at bounding box center [396, 262] width 9 height 9
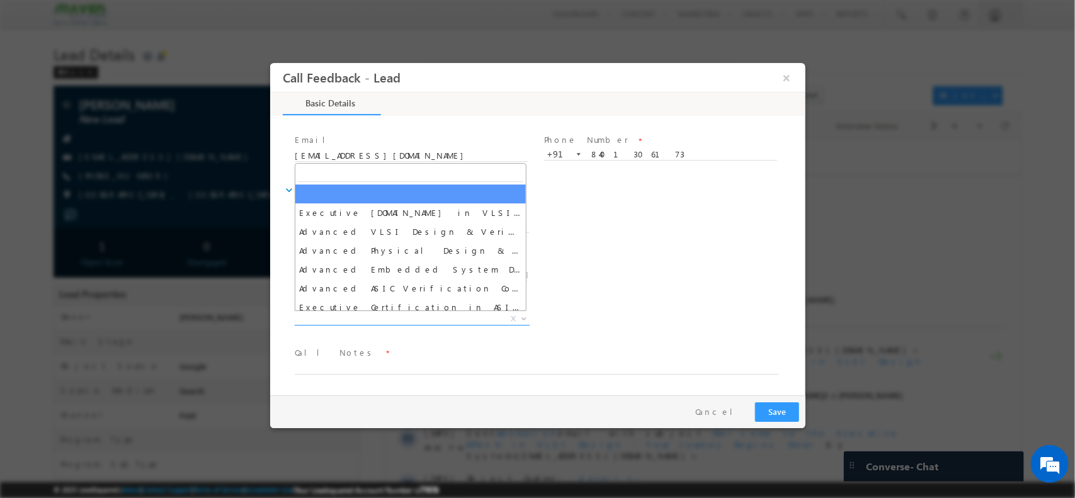
click at [438, 317] on span "X" at bounding box center [411, 318] width 235 height 13
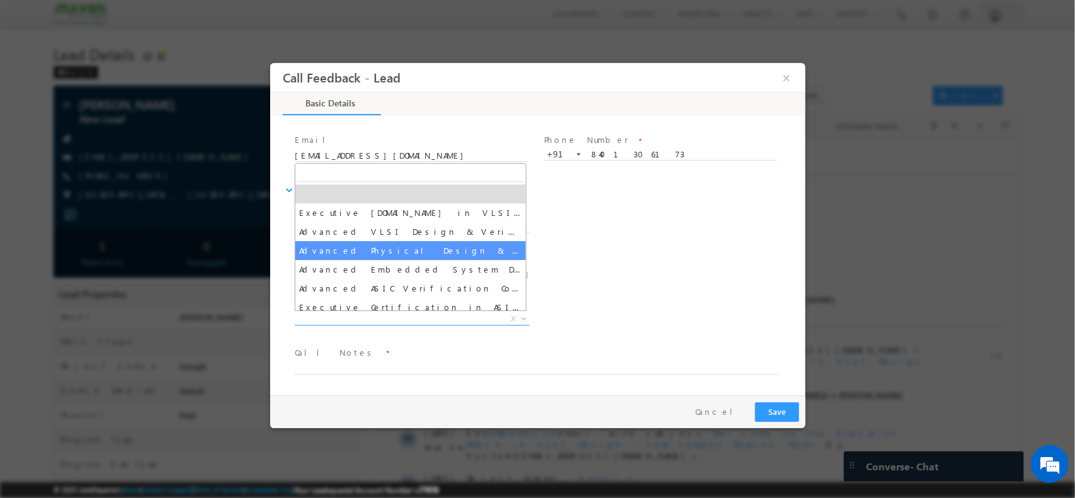
click at [664, 263] on div "Follow up Datetime * 03/10/2025 12:00 PM Program Type * Long Term Short Term X" at bounding box center [548, 274] width 513 height 47
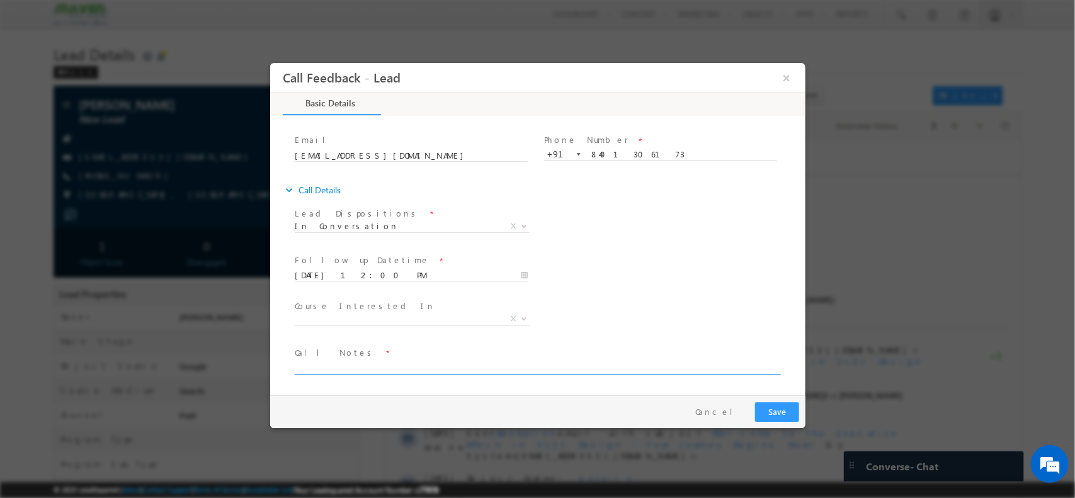
click at [428, 362] on textarea at bounding box center [536, 367] width 484 height 14
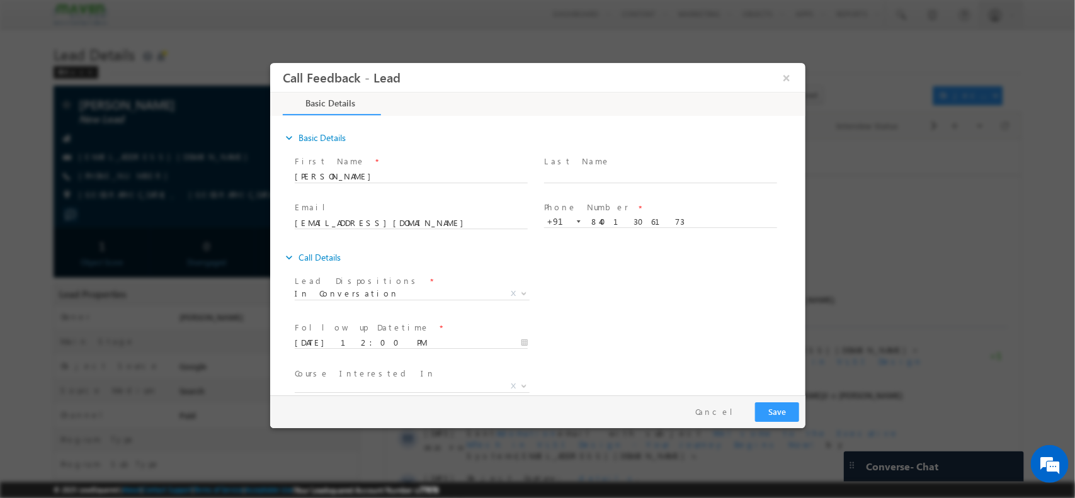
type textarea "added notes"
click at [778, 415] on button "Save" at bounding box center [776, 412] width 44 height 20
